Goal: Navigation & Orientation: Find specific page/section

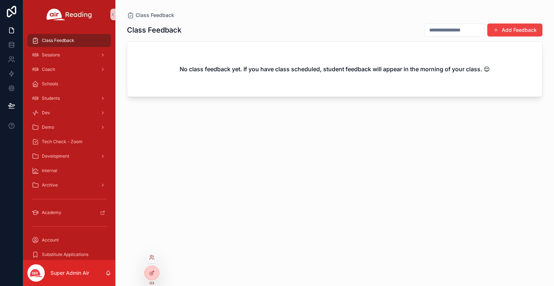
click at [154, 257] on div at bounding box center [152, 257] width 12 height 12
click at [152, 255] on icon at bounding box center [151, 256] width 2 height 2
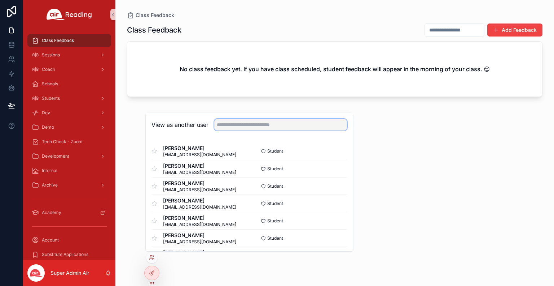
click at [236, 125] on input "text" at bounding box center [280, 125] width 133 height 12
type input "*"
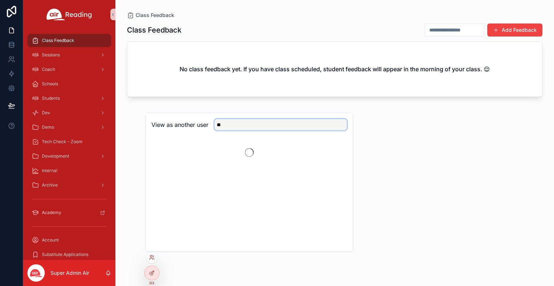
type input "*"
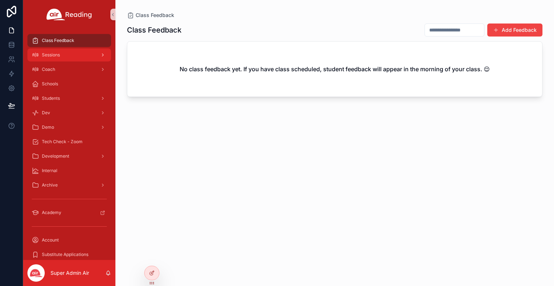
click at [83, 57] on div "Sessions" at bounding box center [69, 55] width 75 height 12
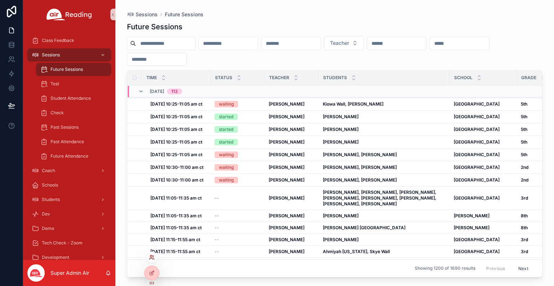
click at [151, 258] on icon at bounding box center [152, 257] width 6 height 6
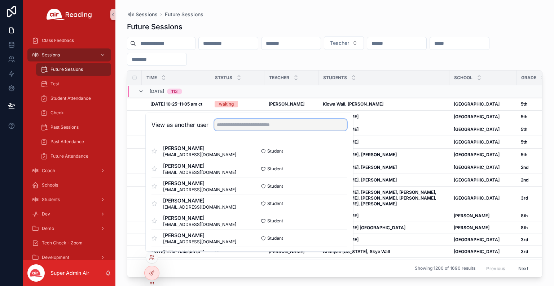
click at [231, 124] on input "text" at bounding box center [280, 125] width 133 height 12
type input "**********"
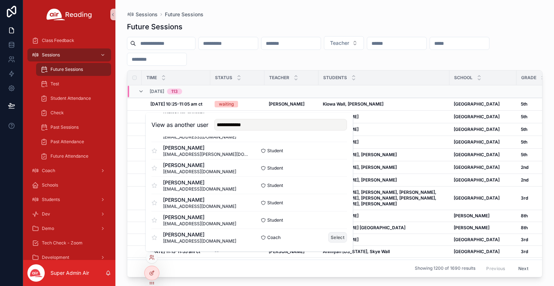
click at [334, 236] on button "Select" at bounding box center [337, 237] width 19 height 10
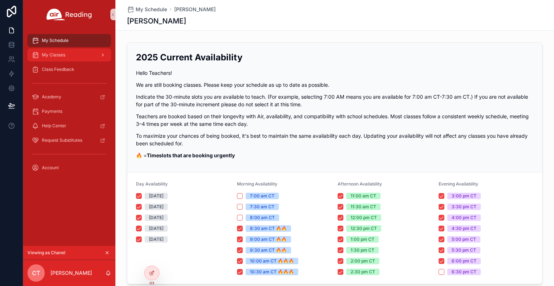
click at [41, 55] on div "My Classes" at bounding box center [69, 55] width 75 height 12
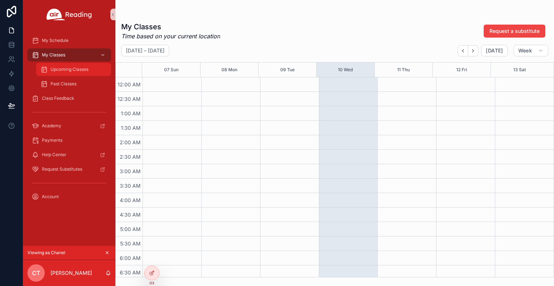
click at [59, 73] on div "Upcoming Classes" at bounding box center [73, 70] width 66 height 12
